Goal: Information Seeking & Learning: Learn about a topic

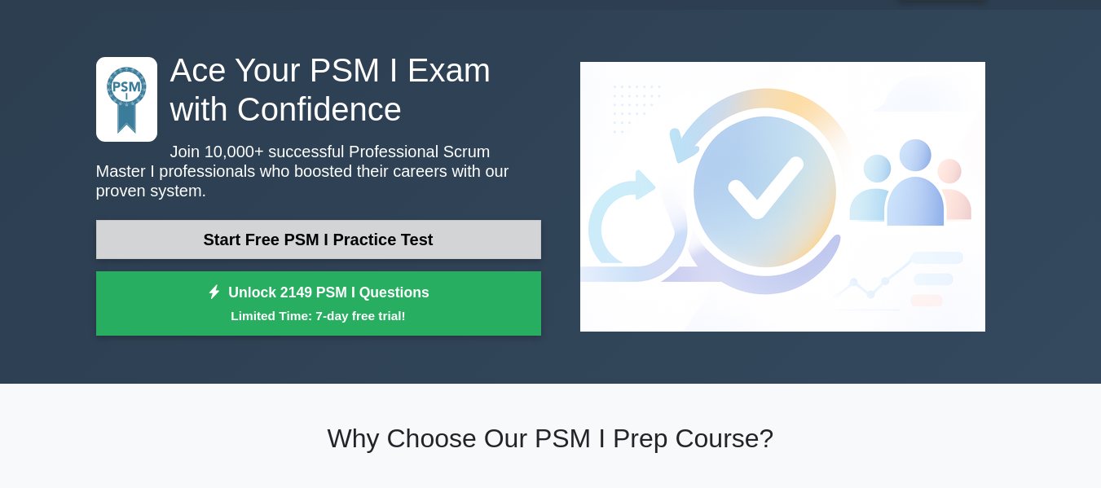
click at [387, 239] on link "Start Free PSM I Practice Test" at bounding box center [318, 239] width 445 height 39
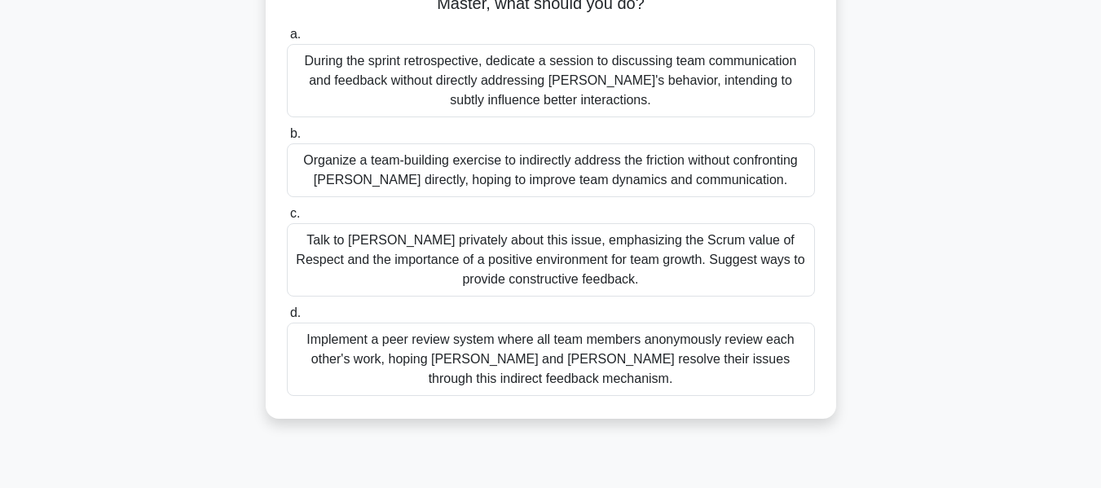
scroll to position [185, 0]
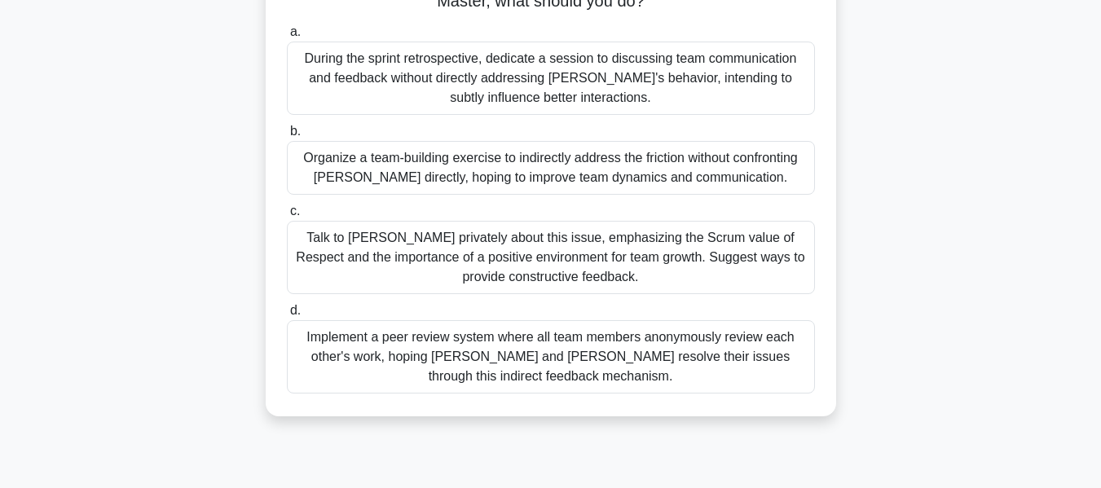
click at [444, 221] on div "Talk to [PERSON_NAME] privately about this issue, emphasizing the Scrum value o…" at bounding box center [551, 257] width 528 height 73
click at [287, 217] on input "c. Talk to Raj privately about this issue, emphasizing the Scrum value of Respe…" at bounding box center [287, 211] width 0 height 11
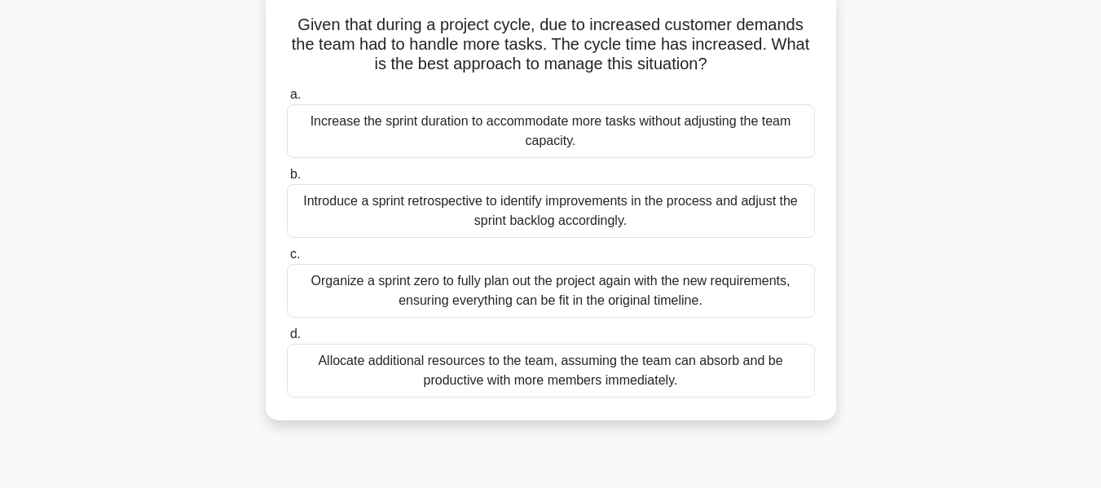
scroll to position [109, 0]
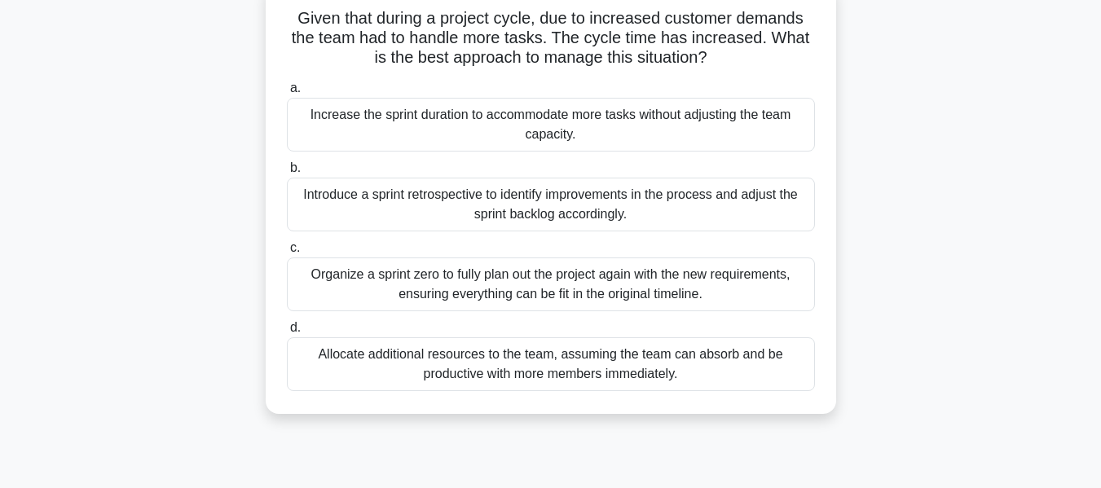
click at [694, 361] on div "Allocate additional resources to the team, assuming the team can absorb and be …" at bounding box center [551, 364] width 528 height 54
click at [287, 333] on input "d. Allocate additional resources to the team, assuming the team can absorb and …" at bounding box center [287, 328] width 0 height 11
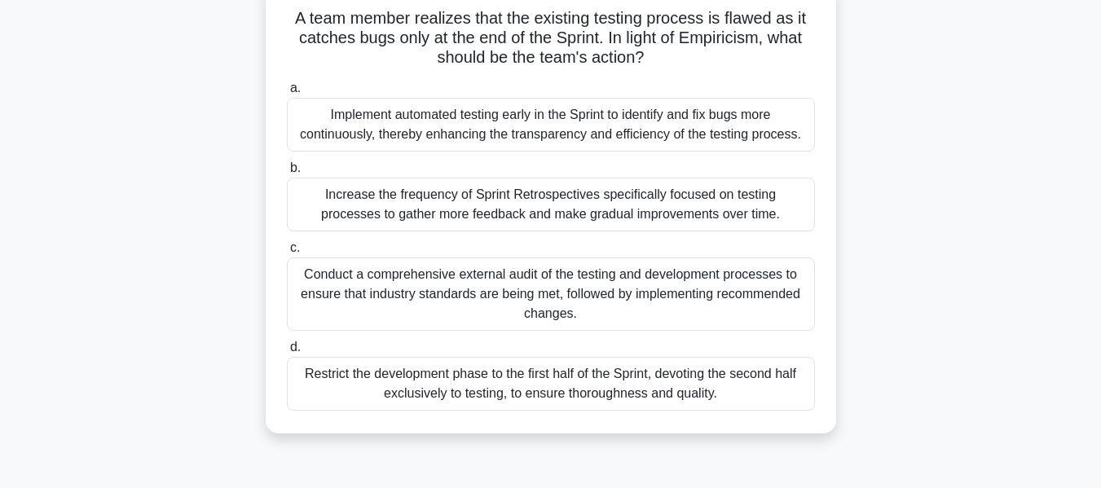
scroll to position [114, 0]
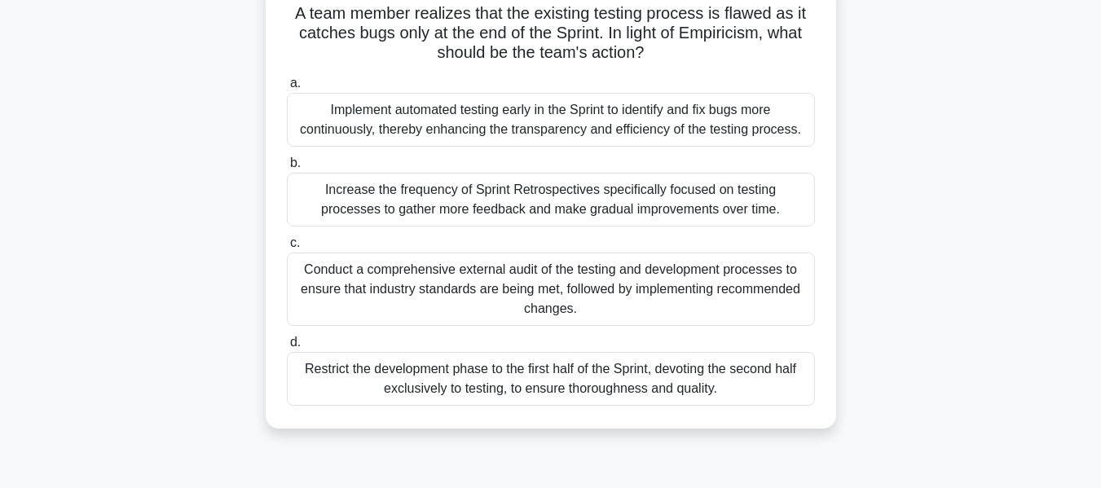
click at [690, 146] on div "Implement automated testing early in the Sprint to identify and fix bugs more c…" at bounding box center [551, 120] width 528 height 54
click at [287, 89] on input "a. Implement automated testing early in the Sprint to identify and fix bugs mor…" at bounding box center [287, 83] width 0 height 11
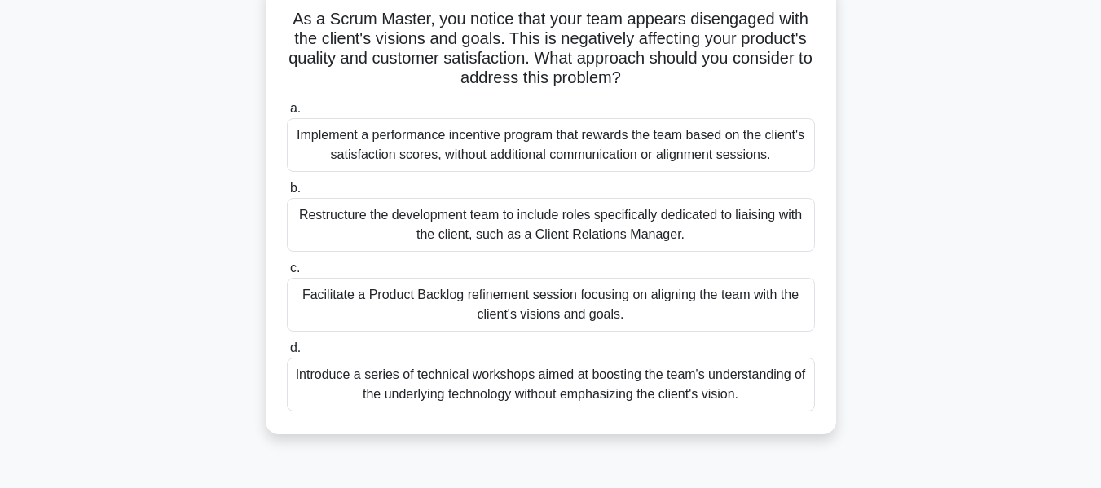
scroll to position [113, 0]
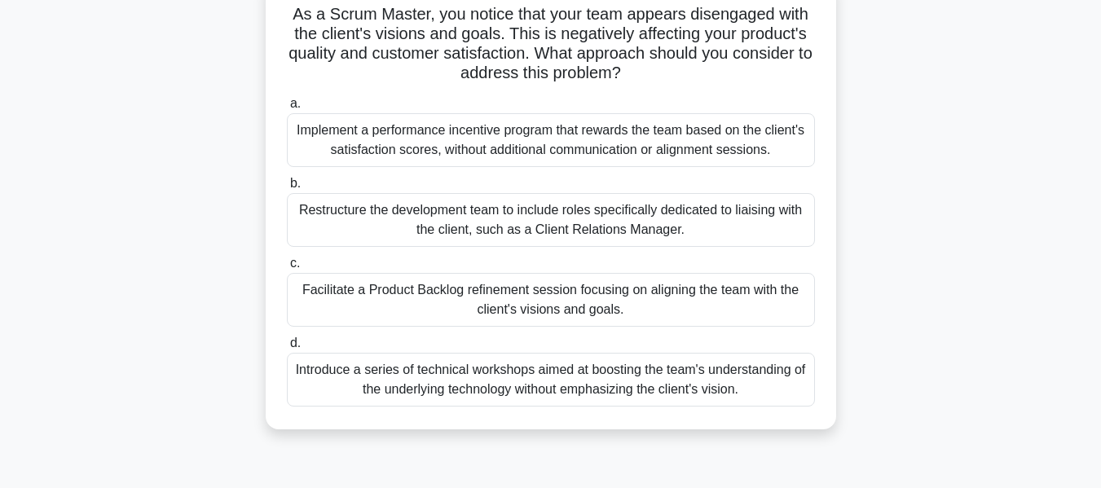
click at [637, 319] on div "Facilitate a Product Backlog refinement session focusing on aligning the team w…" at bounding box center [551, 300] width 528 height 54
click at [287, 269] on input "c. Facilitate a Product Backlog refinement session focusing on aligning the tea…" at bounding box center [287, 263] width 0 height 11
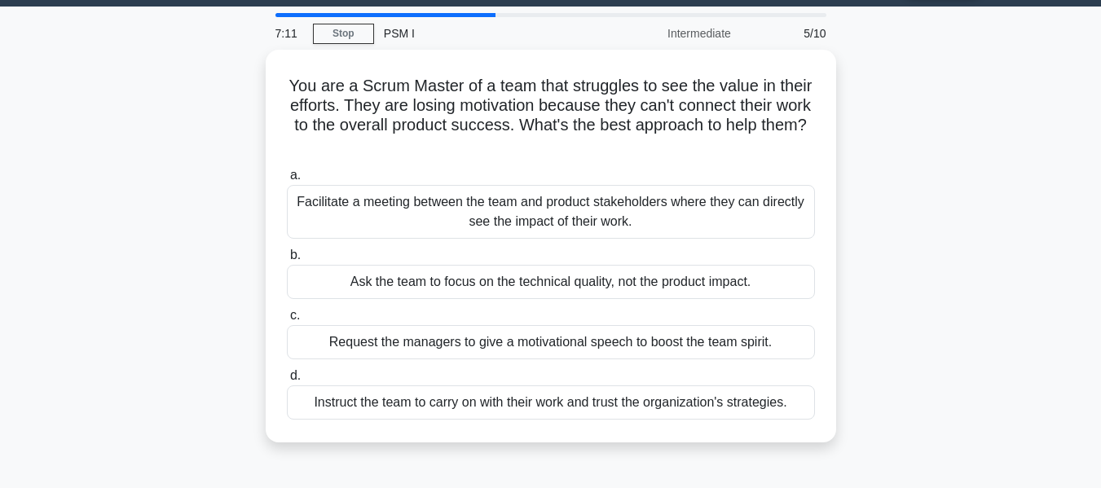
scroll to position [46, 0]
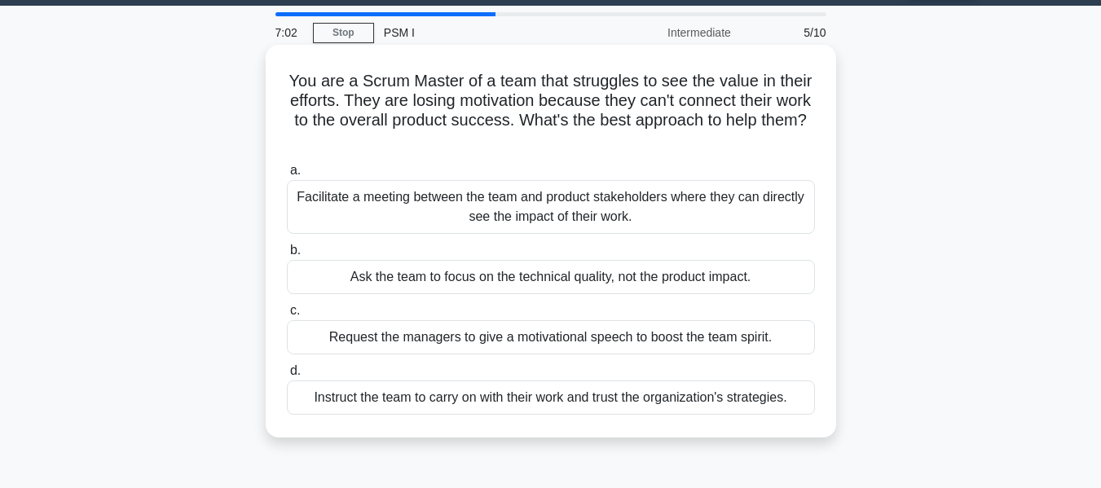
click at [709, 198] on div "Facilitate a meeting between the team and product stakeholders where they can d…" at bounding box center [551, 207] width 528 height 54
click at [287, 176] on input "a. Facilitate a meeting between the team and product stakeholders where they ca…" at bounding box center [287, 170] width 0 height 11
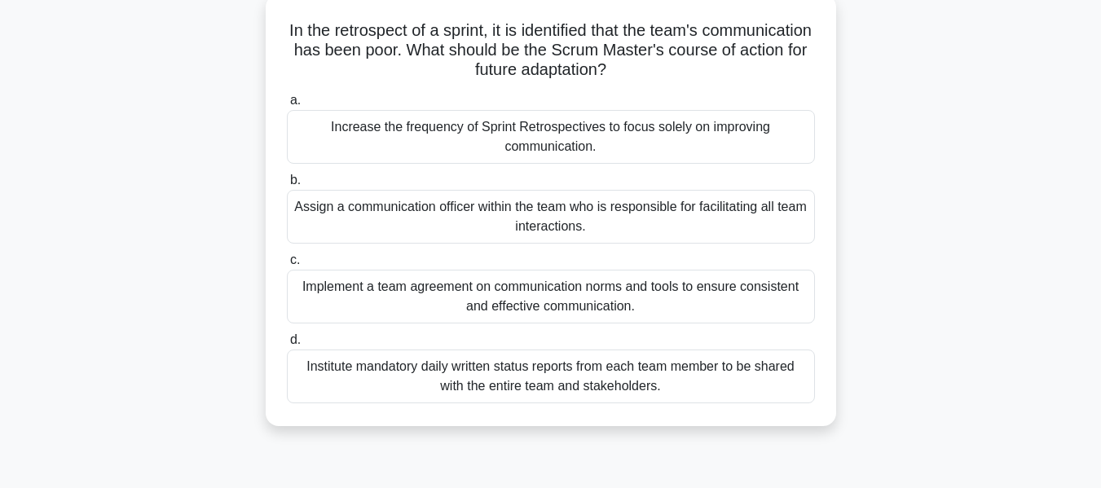
scroll to position [104, 0]
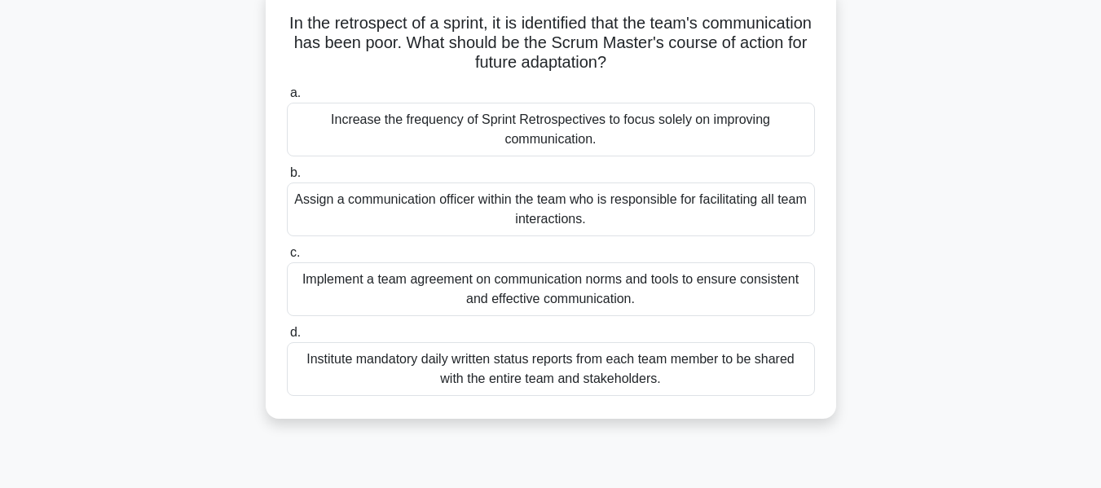
click at [696, 118] on div "Increase the frequency of Sprint Retrospectives to focus solely on improving co…" at bounding box center [551, 130] width 528 height 54
click at [287, 99] on input "a. Increase the frequency of Sprint Retrospectives to focus solely on improving…" at bounding box center [287, 93] width 0 height 11
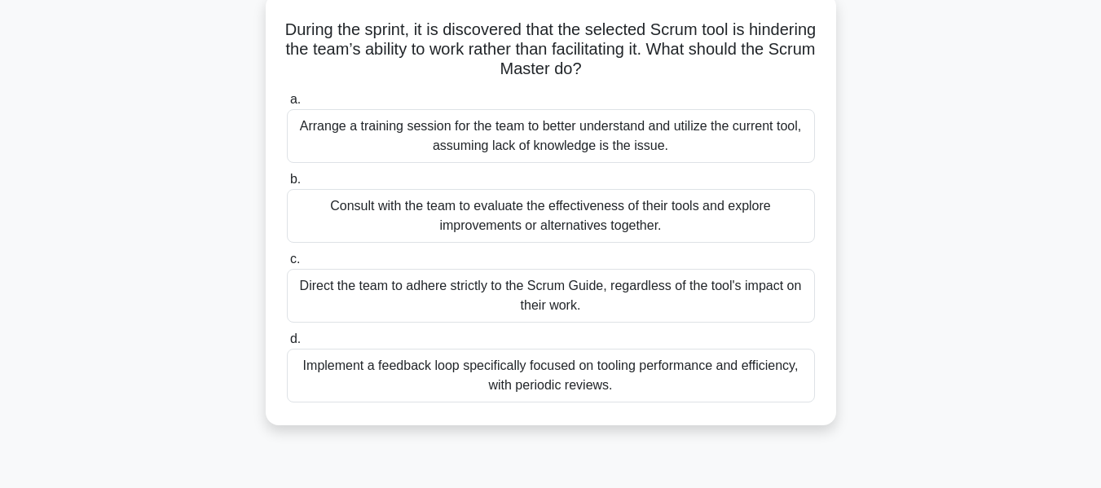
scroll to position [103, 0]
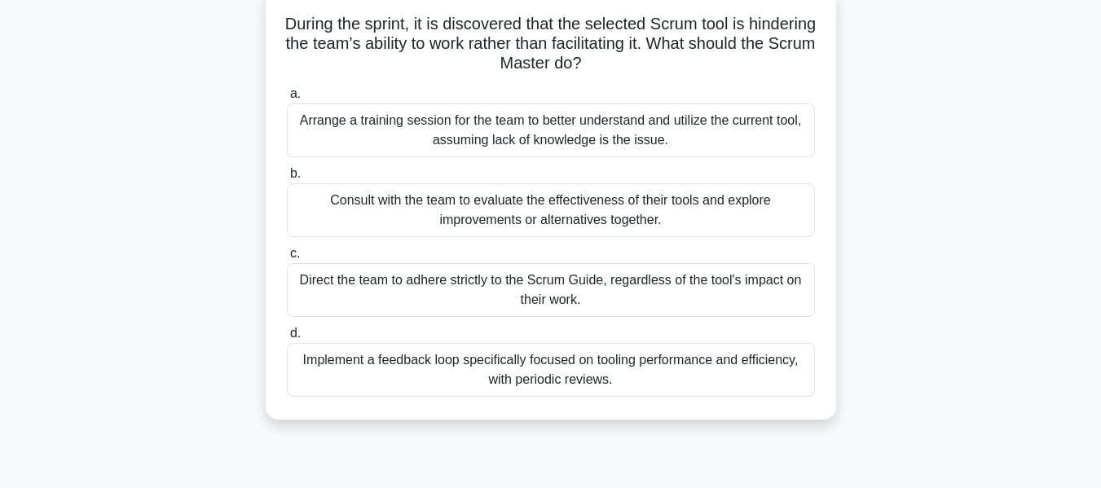
click at [729, 224] on div "Consult with the team to evaluate the effectiveness of their tools and explore …" at bounding box center [551, 210] width 528 height 54
click at [287, 179] on input "b. Consult with the team to evaluate the effectiveness of their tools and explo…" at bounding box center [287, 174] width 0 height 11
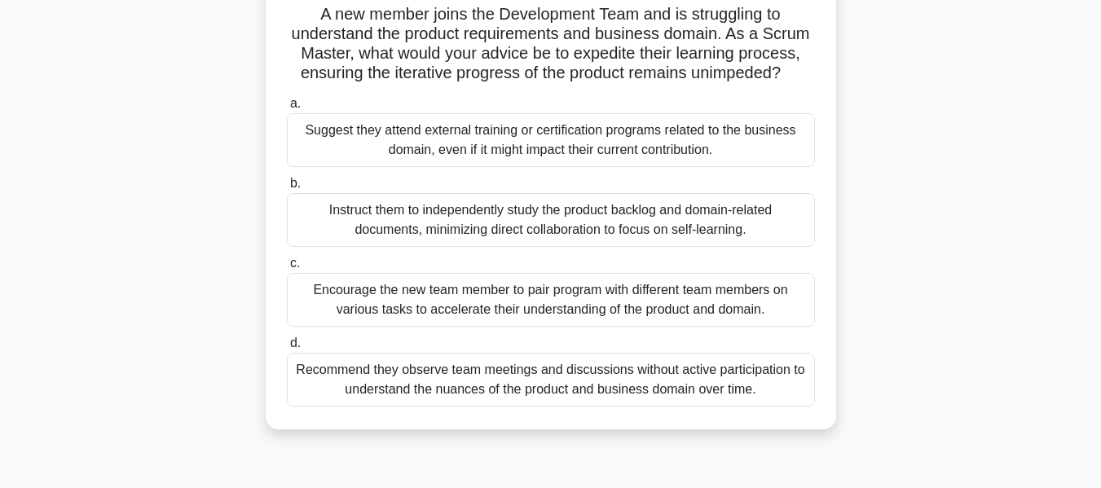
scroll to position [118, 0]
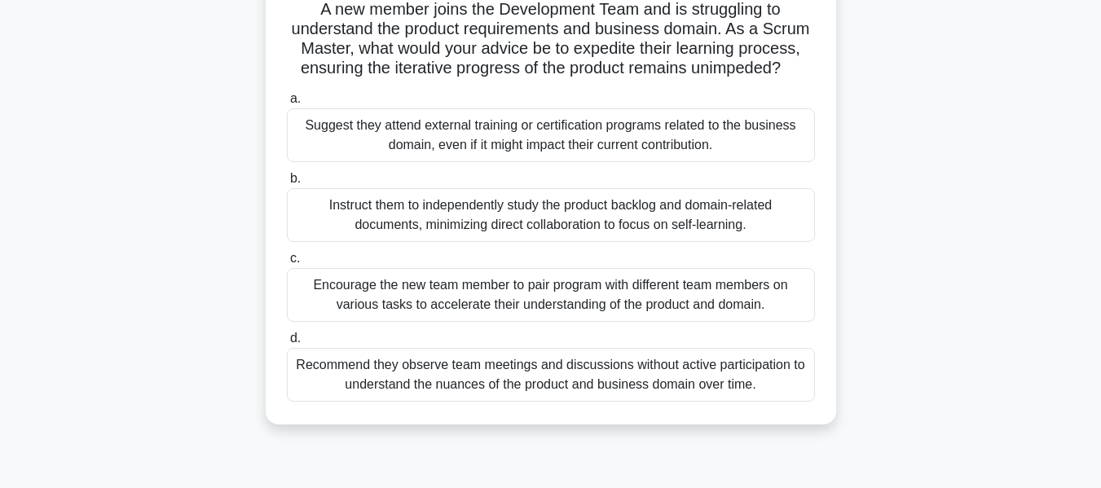
click at [718, 289] on div "Encourage the new team member to pair program with different team members on va…" at bounding box center [551, 295] width 528 height 54
click at [287, 264] on input "c. Encourage the new team member to pair program with different team members on…" at bounding box center [287, 258] width 0 height 11
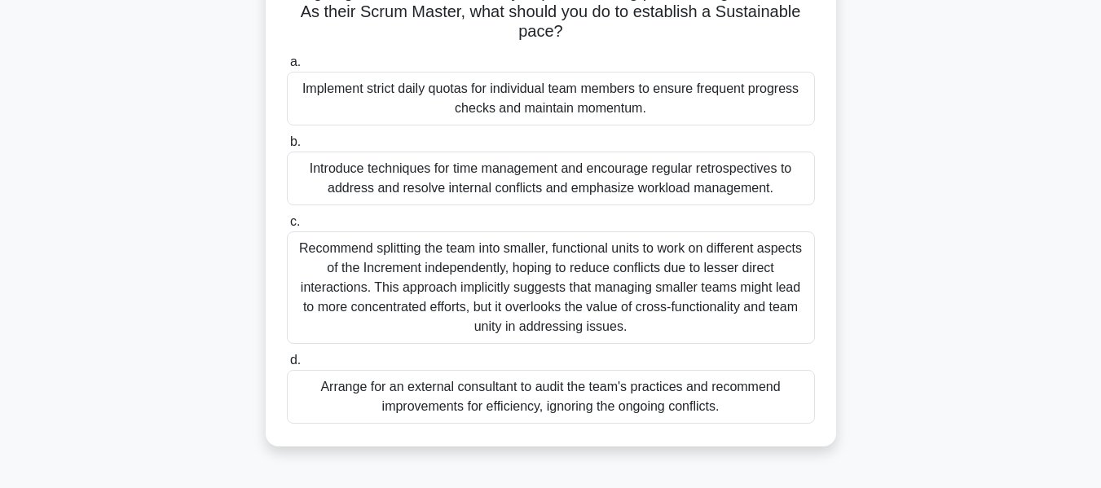
scroll to position [170, 0]
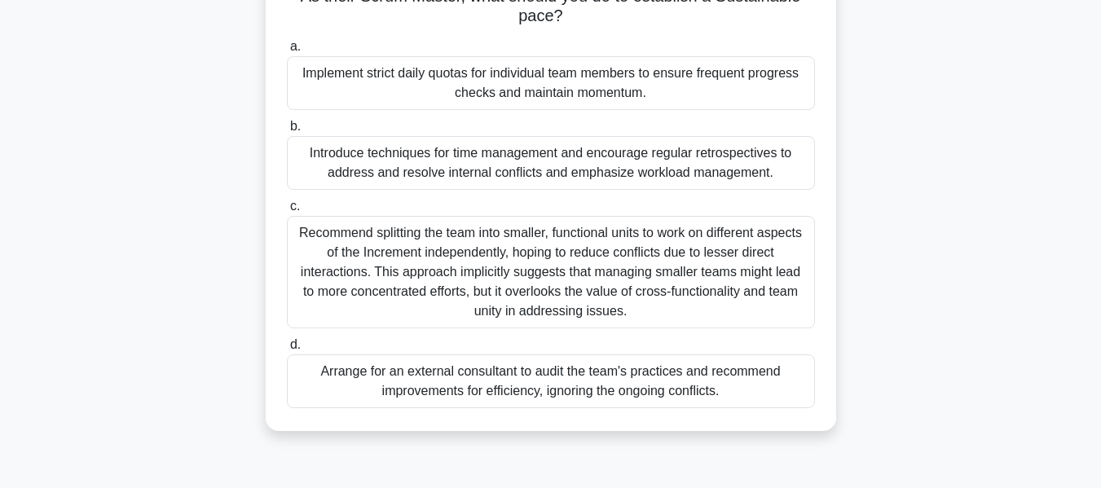
click at [725, 268] on div "Recommend splitting the team into smaller, functional units to work on differen…" at bounding box center [551, 272] width 528 height 112
click at [287, 212] on input "c. Recommend splitting the team into smaller, functional units to work on diffe…" at bounding box center [287, 206] width 0 height 11
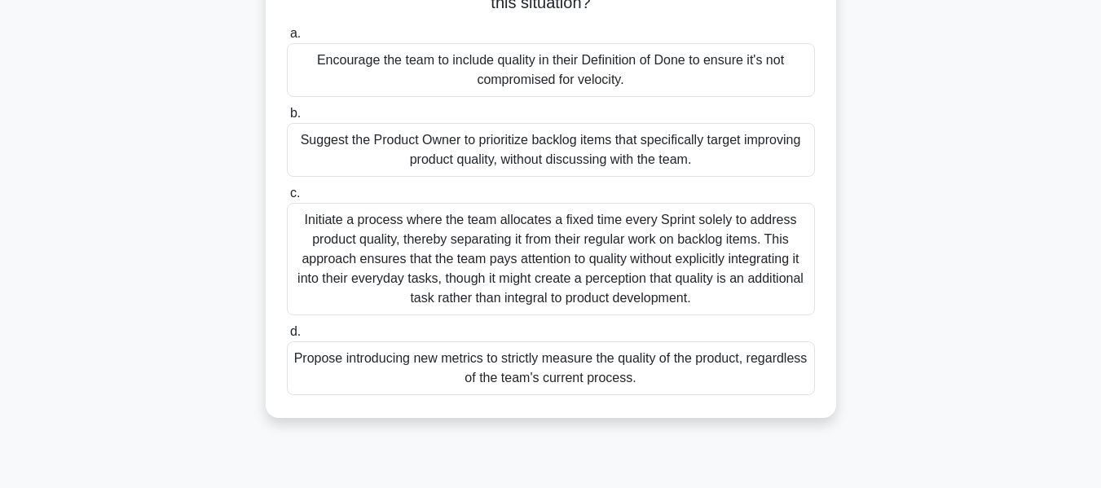
scroll to position [169, 0]
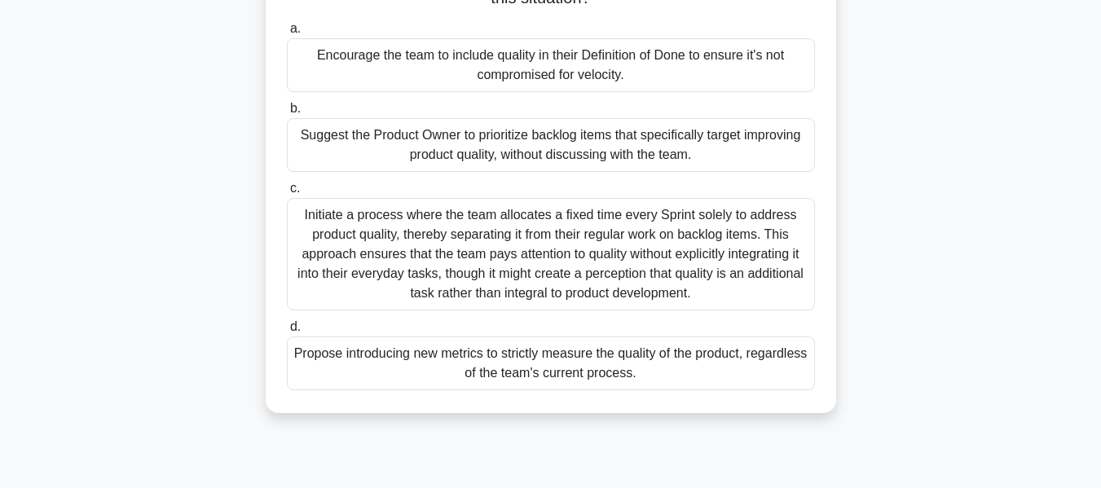
click at [688, 145] on div "Suggest the Product Owner to prioritize backlog items that specifically target …" at bounding box center [551, 145] width 528 height 54
click at [287, 114] on input "b. Suggest the Product Owner to prioritize backlog items that specifically targ…" at bounding box center [287, 108] width 0 height 11
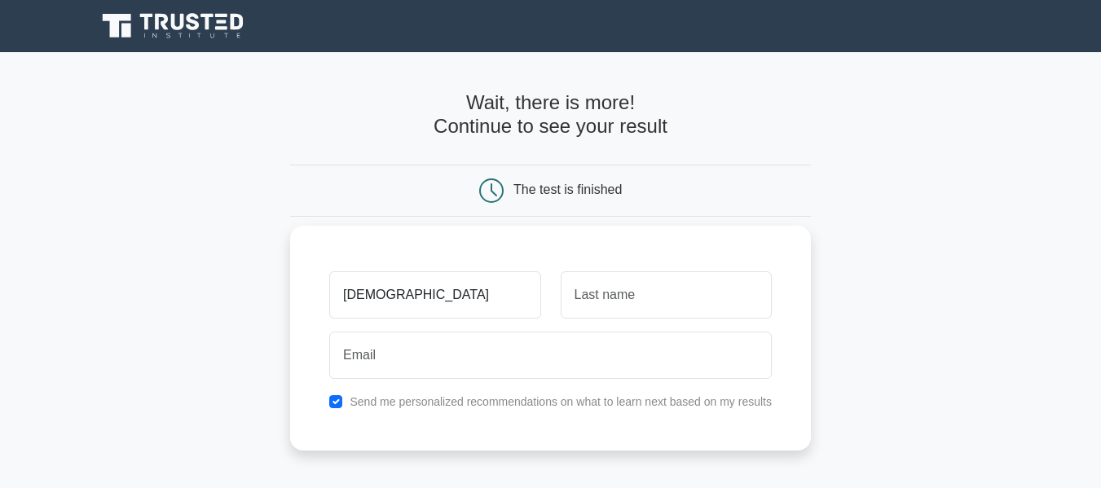
type input "[PERSON_NAME]"
click at [666, 297] on input "text" at bounding box center [666, 294] width 211 height 47
type input "Uscategui"
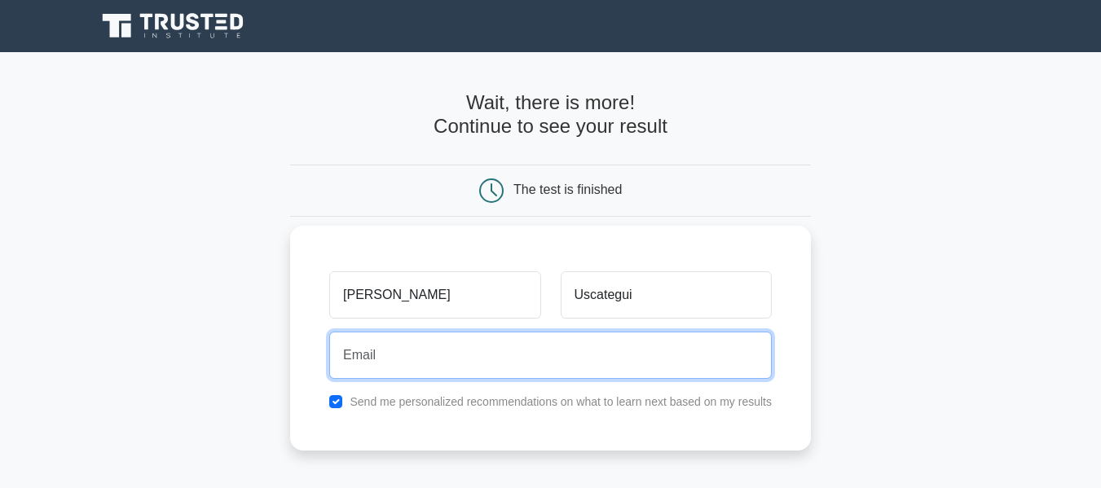
click at [503, 343] on input "email" at bounding box center [550, 355] width 442 height 47
type input "[EMAIL_ADDRESS][DOMAIN_NAME]"
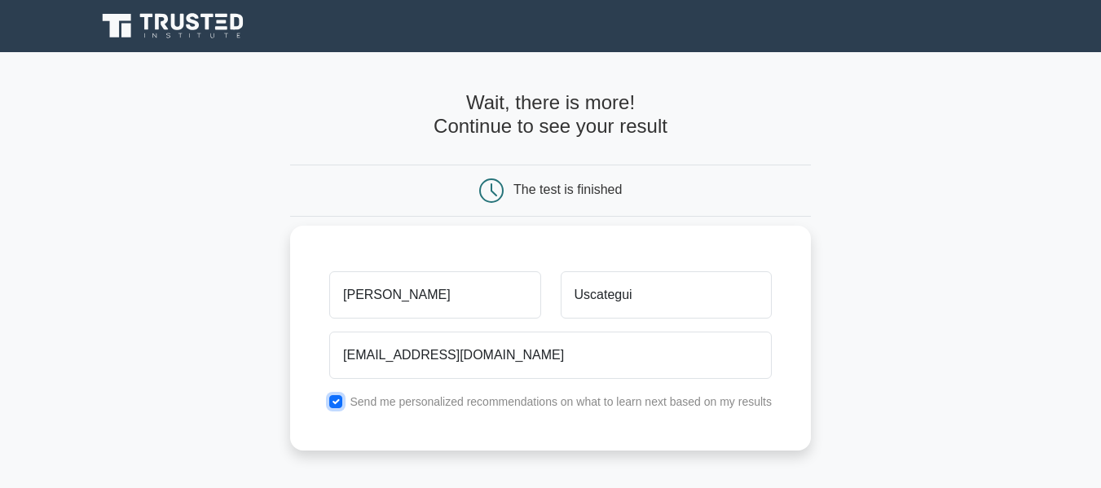
click at [336, 408] on input "checkbox" at bounding box center [335, 401] width 13 height 13
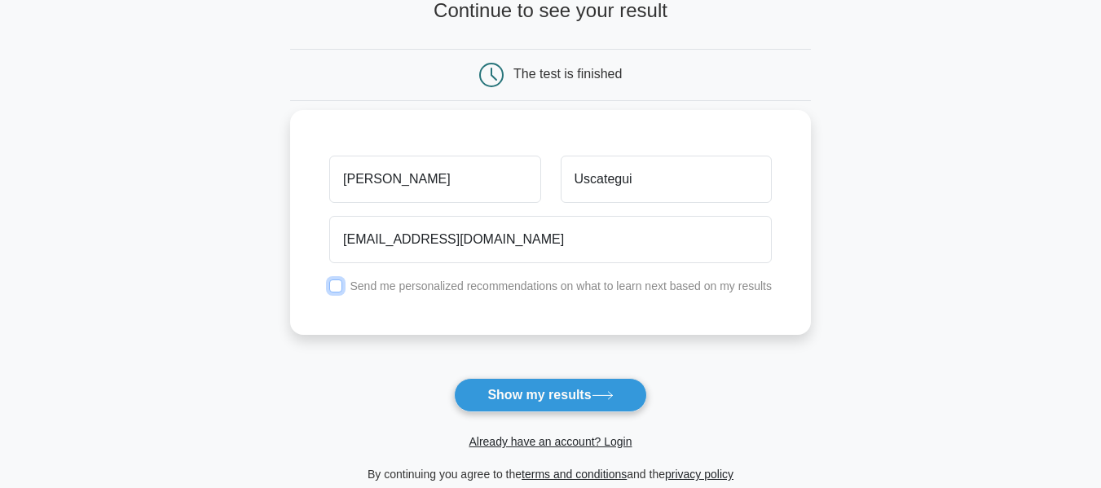
scroll to position [117, 0]
click at [336, 285] on input "checkbox" at bounding box center [335, 285] width 13 height 13
checkbox input "true"
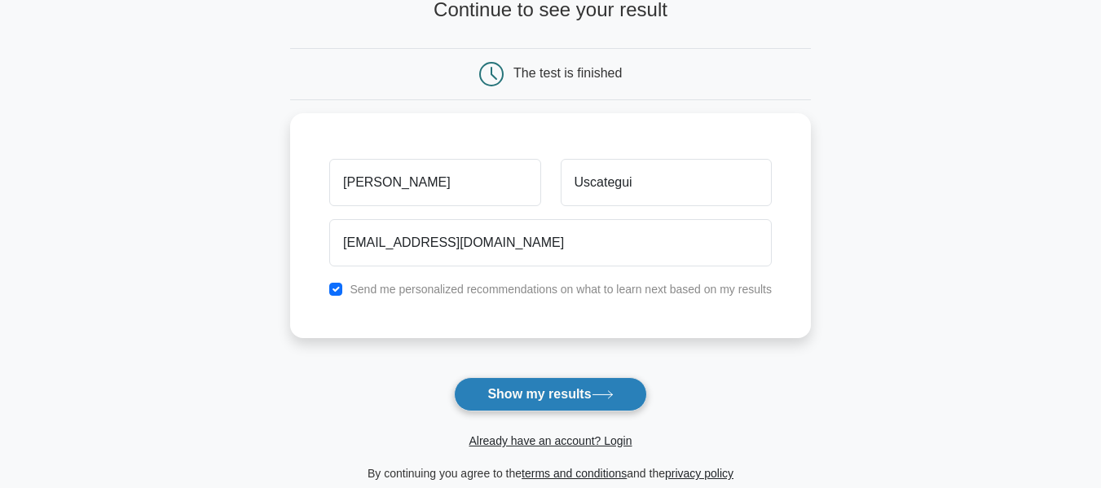
click at [530, 396] on button "Show my results" at bounding box center [550, 394] width 192 height 34
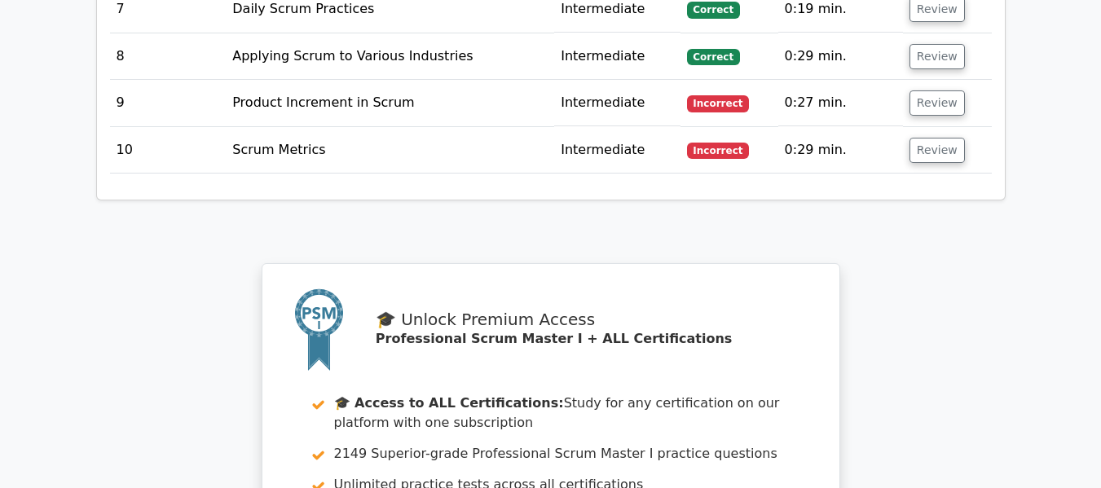
scroll to position [2415, 0]
